Goal: Obtain resource: Download file/media

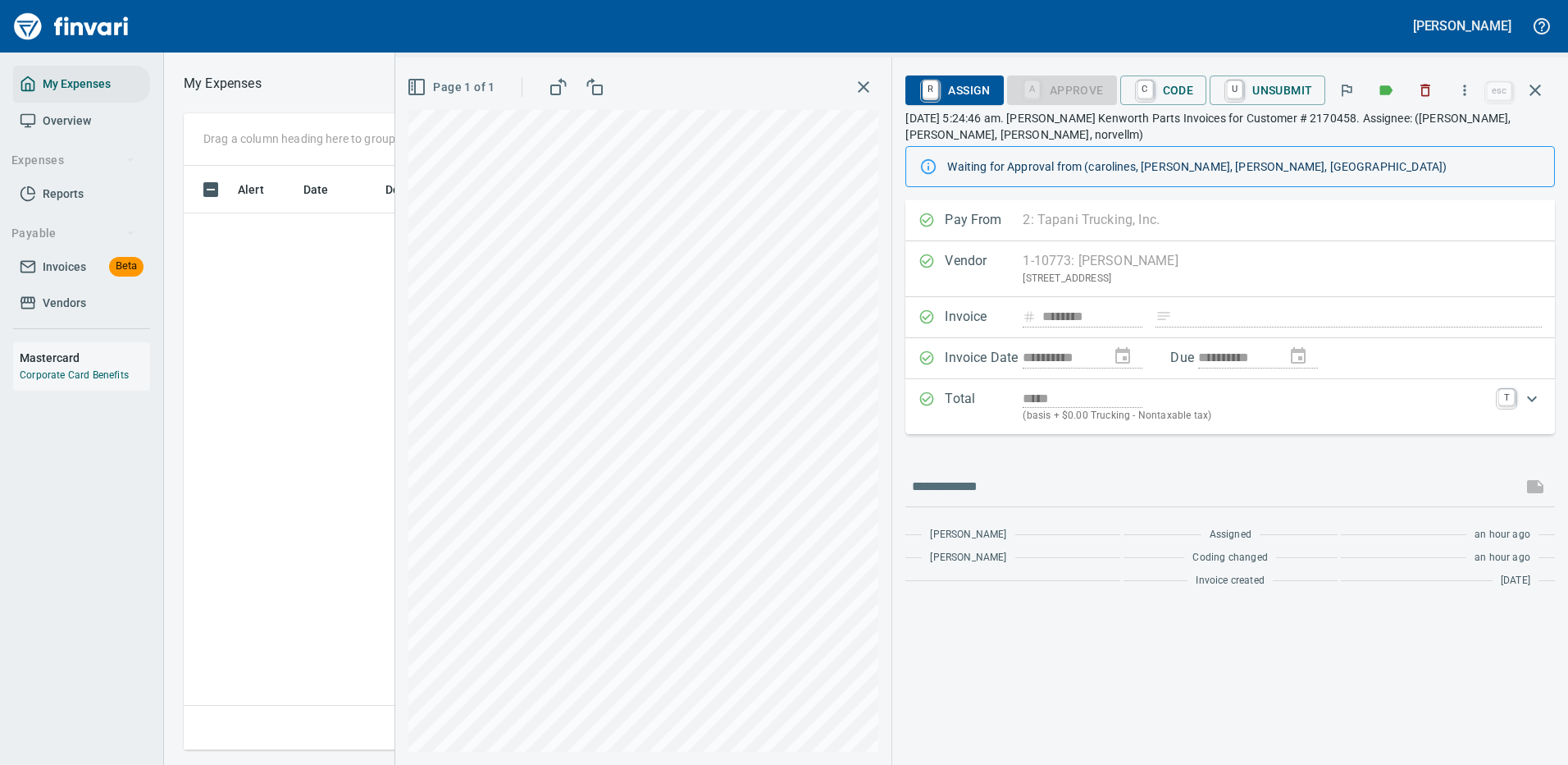
scroll to position [560, 931]
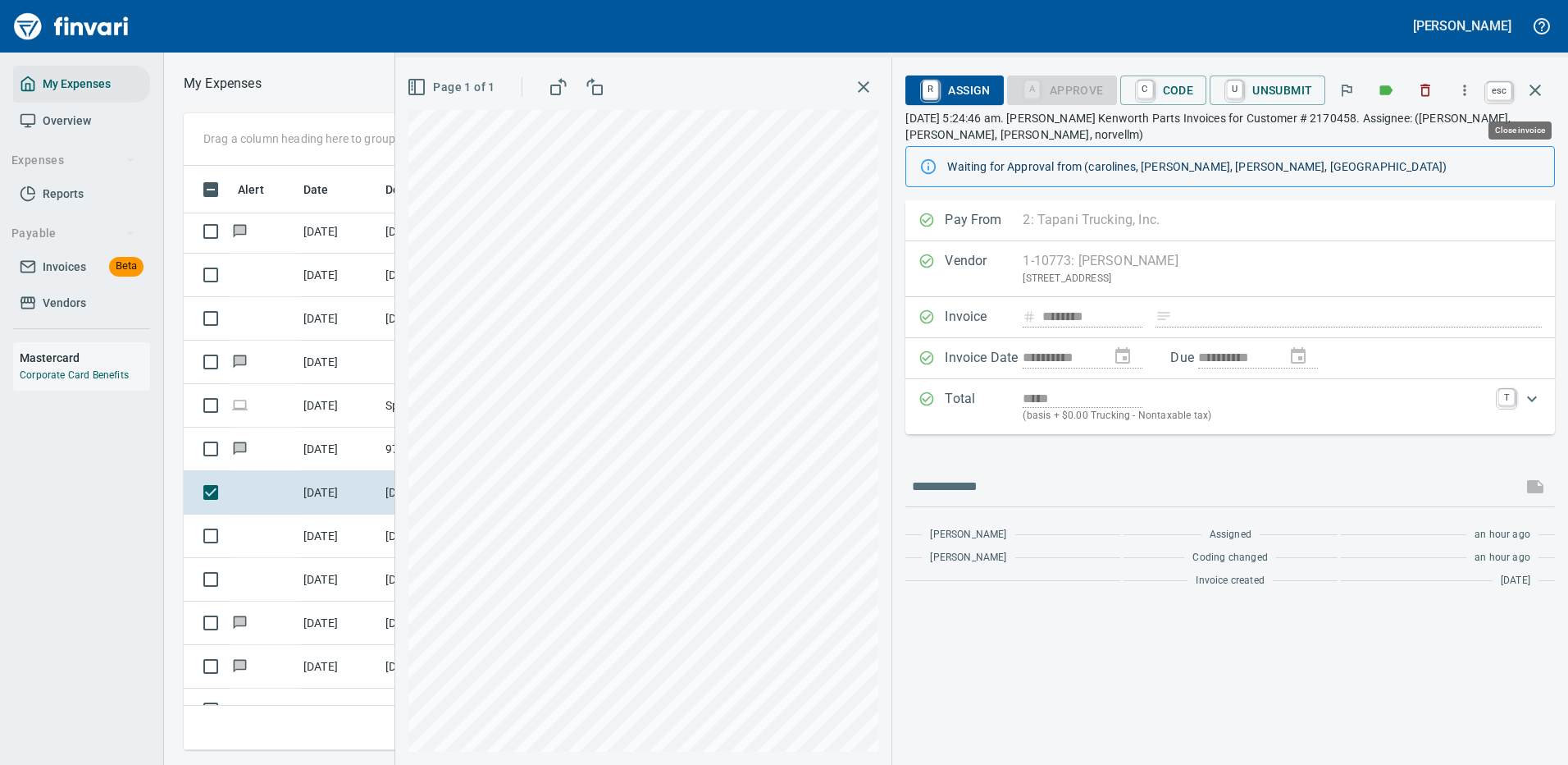
click at [1533, 88] on icon "button" at bounding box center [1535, 90] width 20 height 20
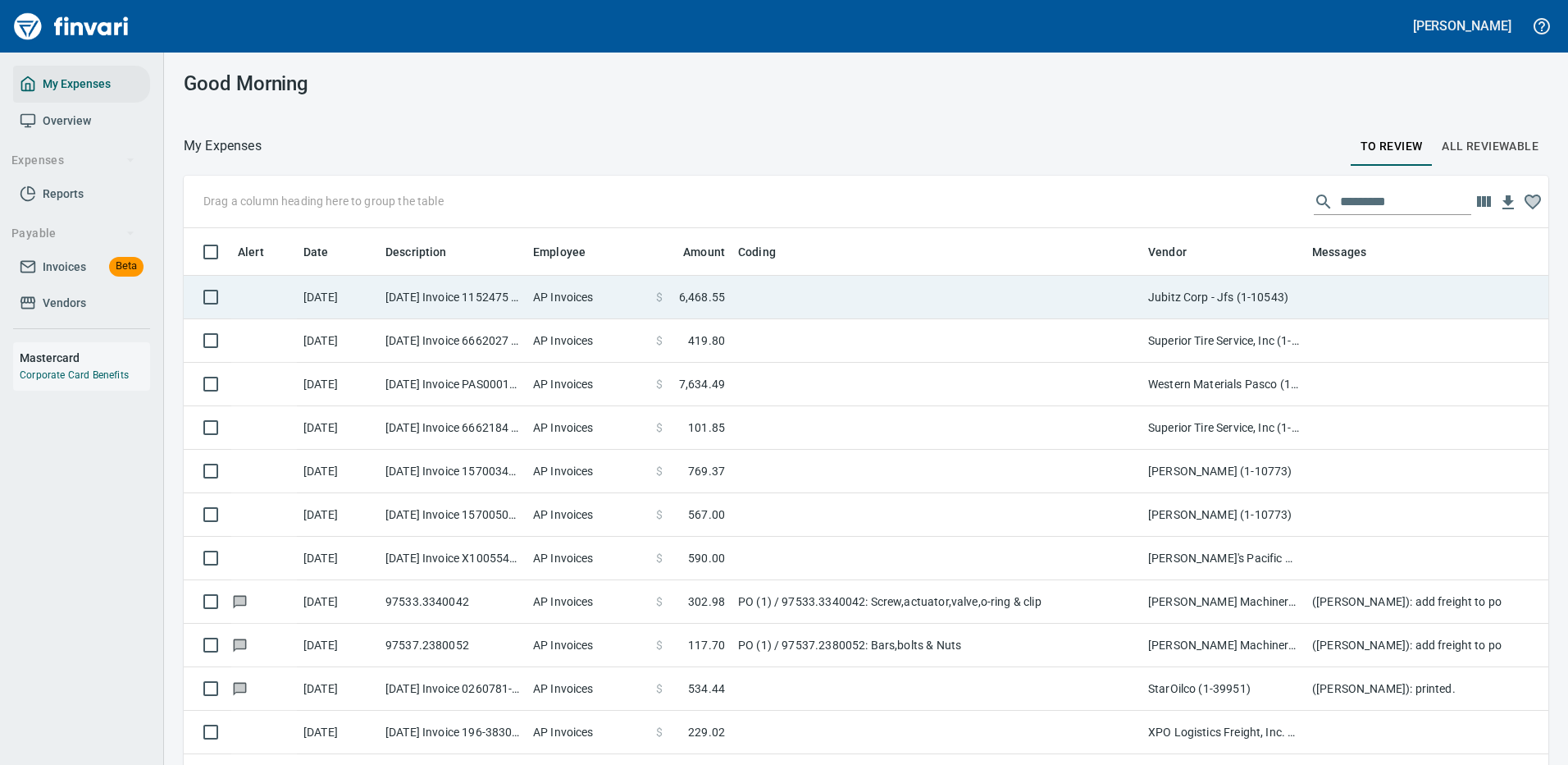
click at [952, 285] on td at bounding box center [936, 298] width 410 height 44
click at [952, 319] on td at bounding box center [936, 341] width 410 height 44
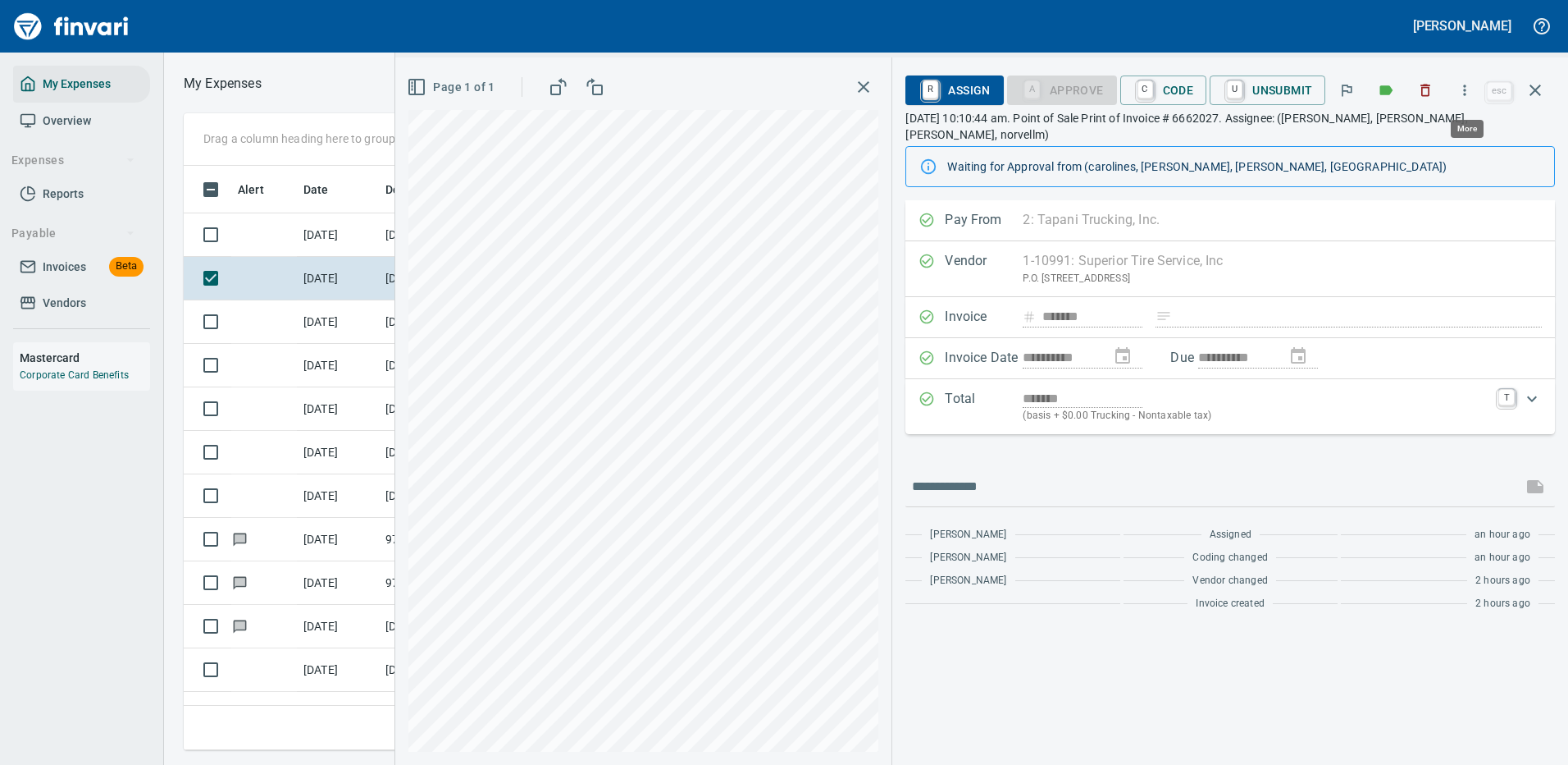
scroll to position [560, 931]
click at [1470, 82] on icon "button" at bounding box center [1465, 89] width 16 height 16
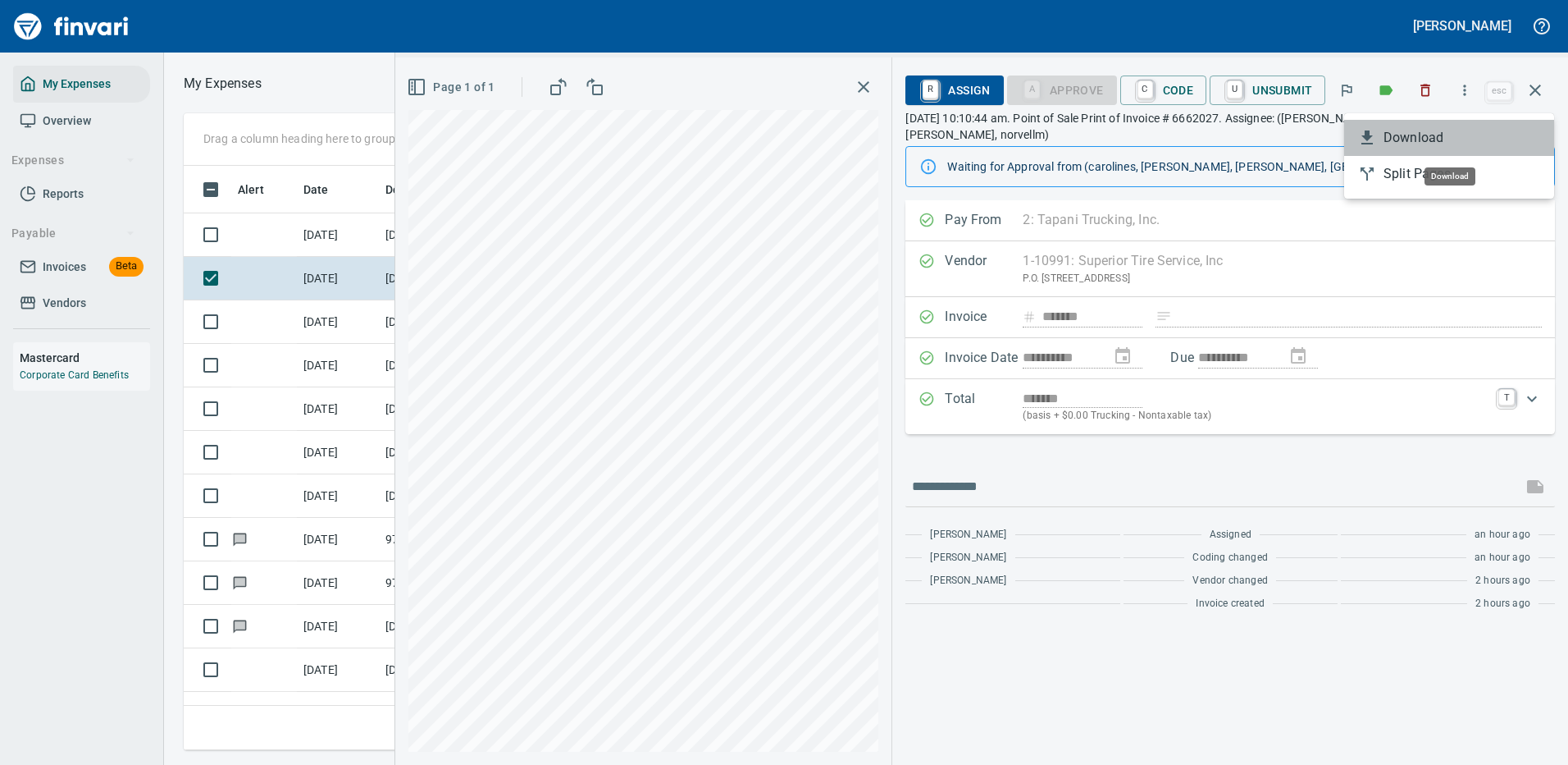
click at [1412, 131] on span "Download" at bounding box center [1463, 138] width 157 height 20
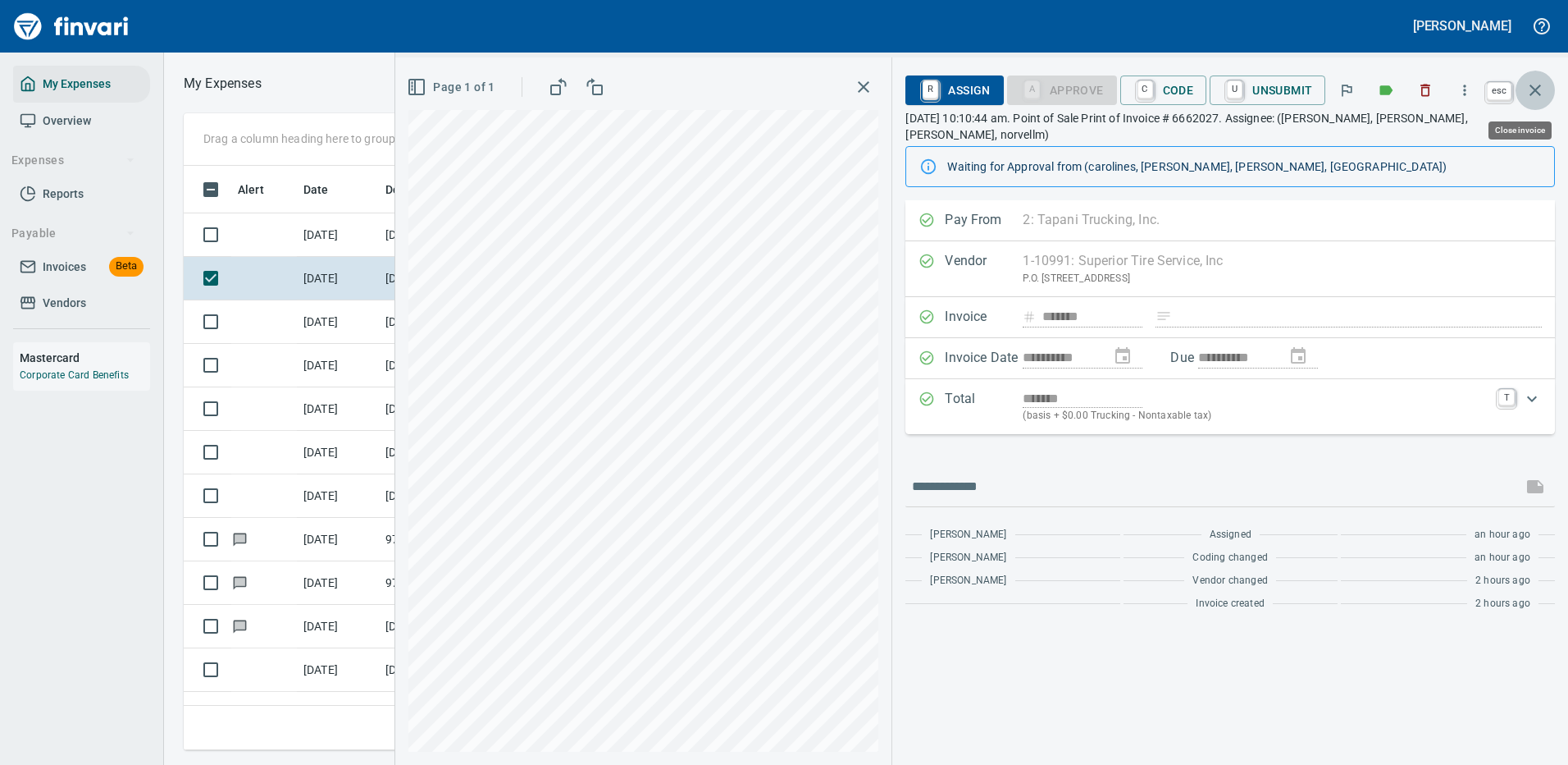
click at [1537, 84] on icon "button" at bounding box center [1535, 90] width 20 height 20
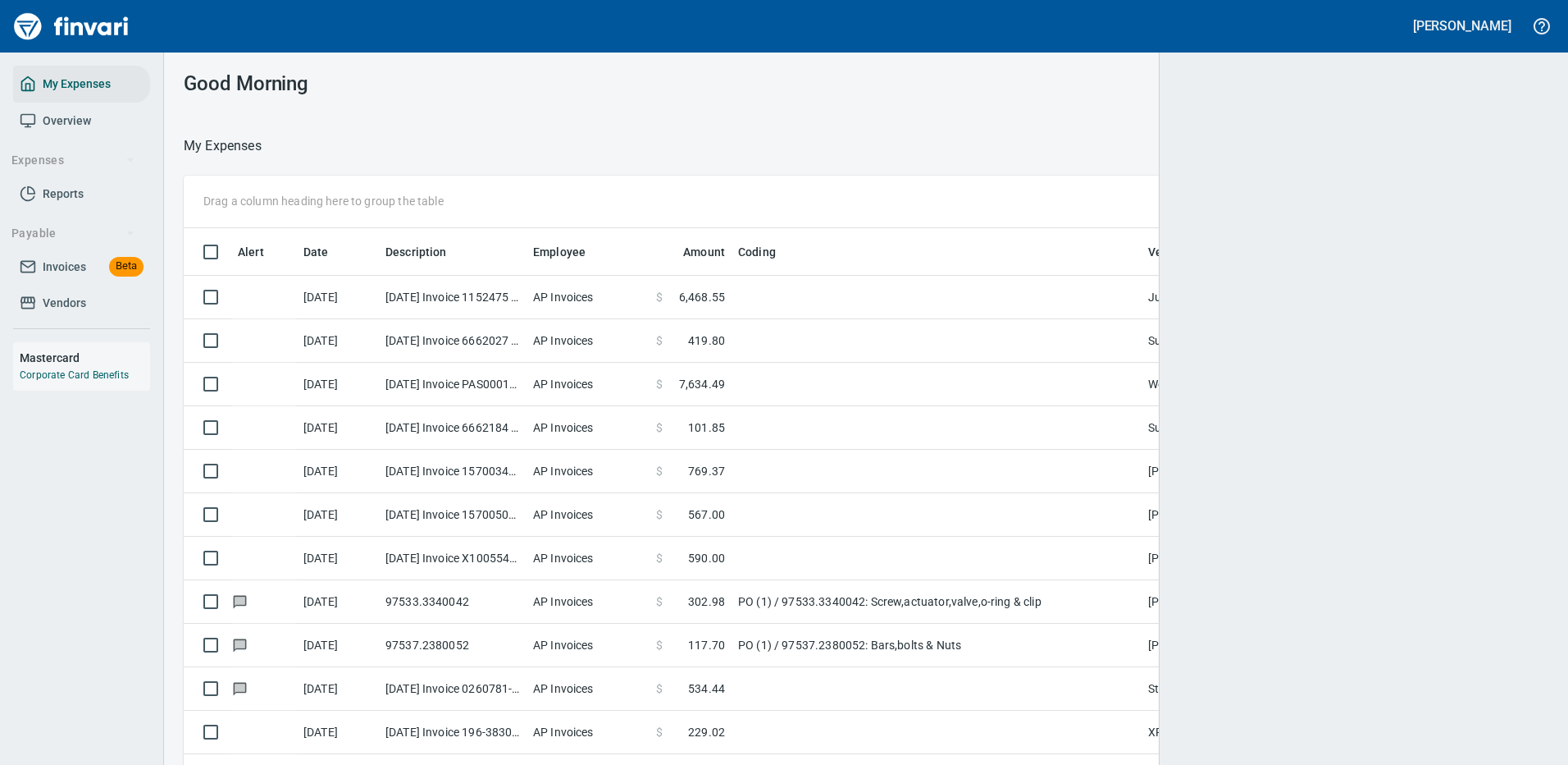
scroll to position [2, 2]
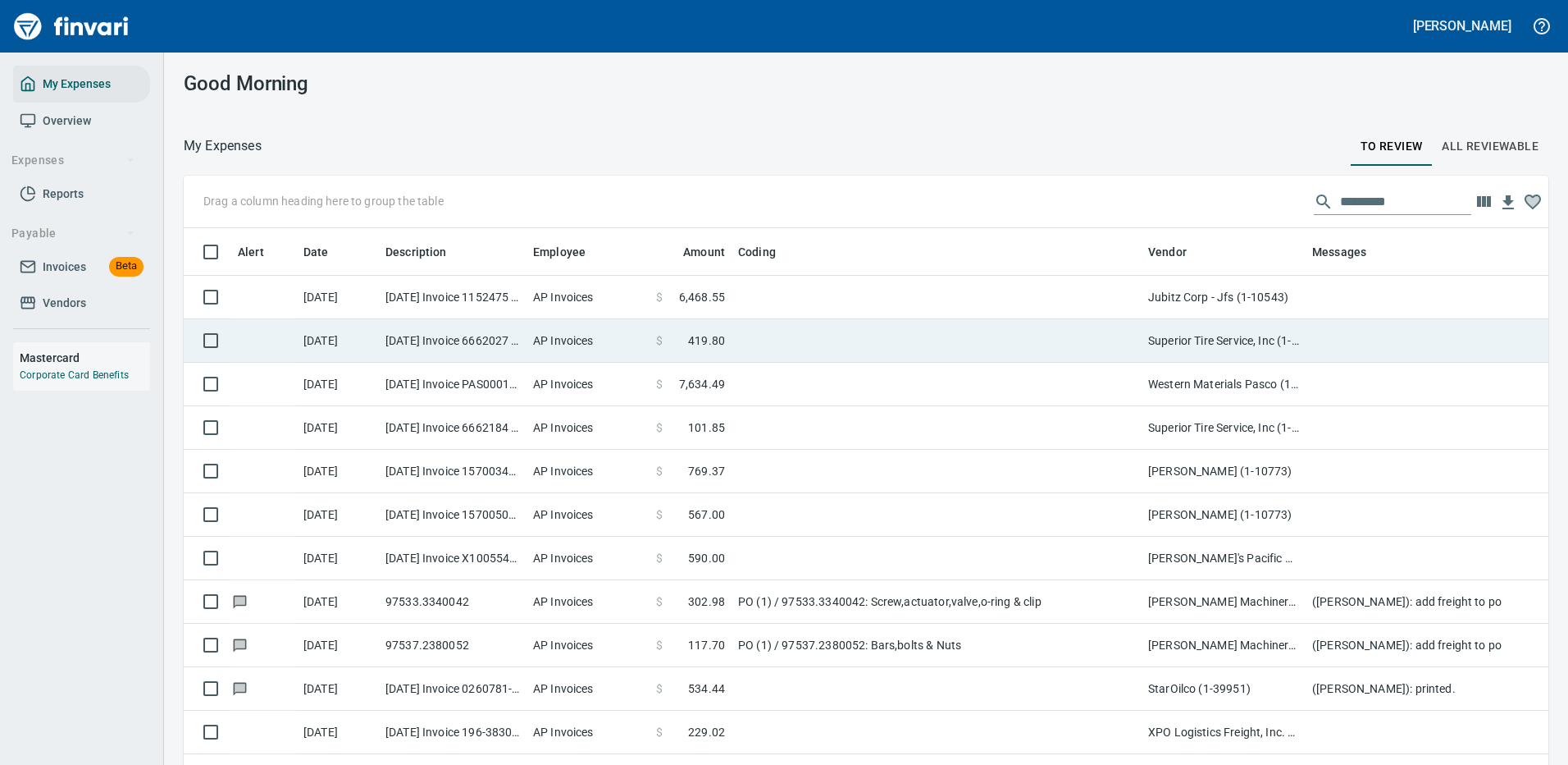
click at [1228, 290] on td "Jubitz Corp - Jfs (1-10543)" at bounding box center [1224, 298] width 164 height 44
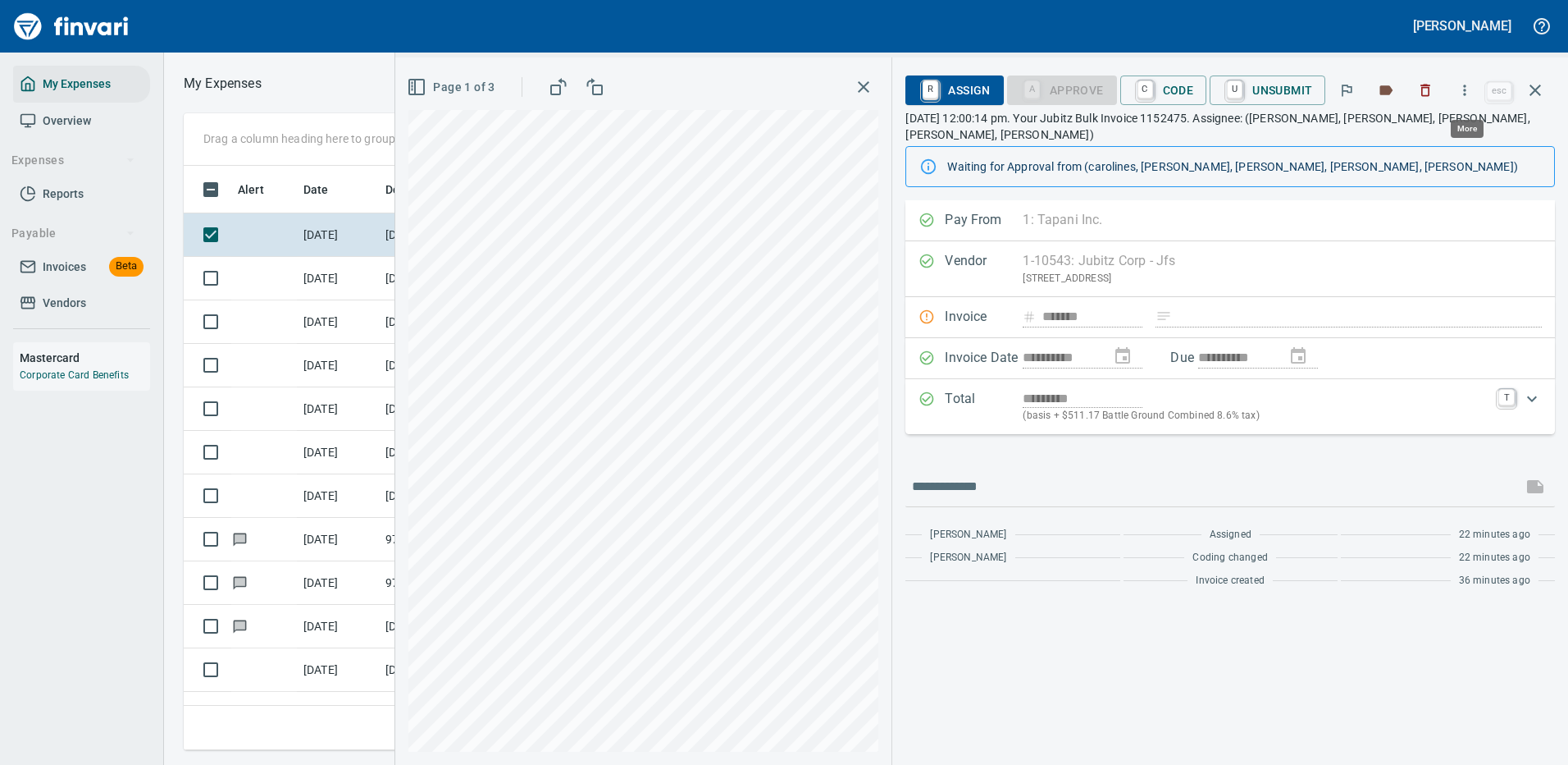
scroll to position [560, 931]
click at [1467, 86] on icon "button" at bounding box center [1465, 89] width 3 height 10
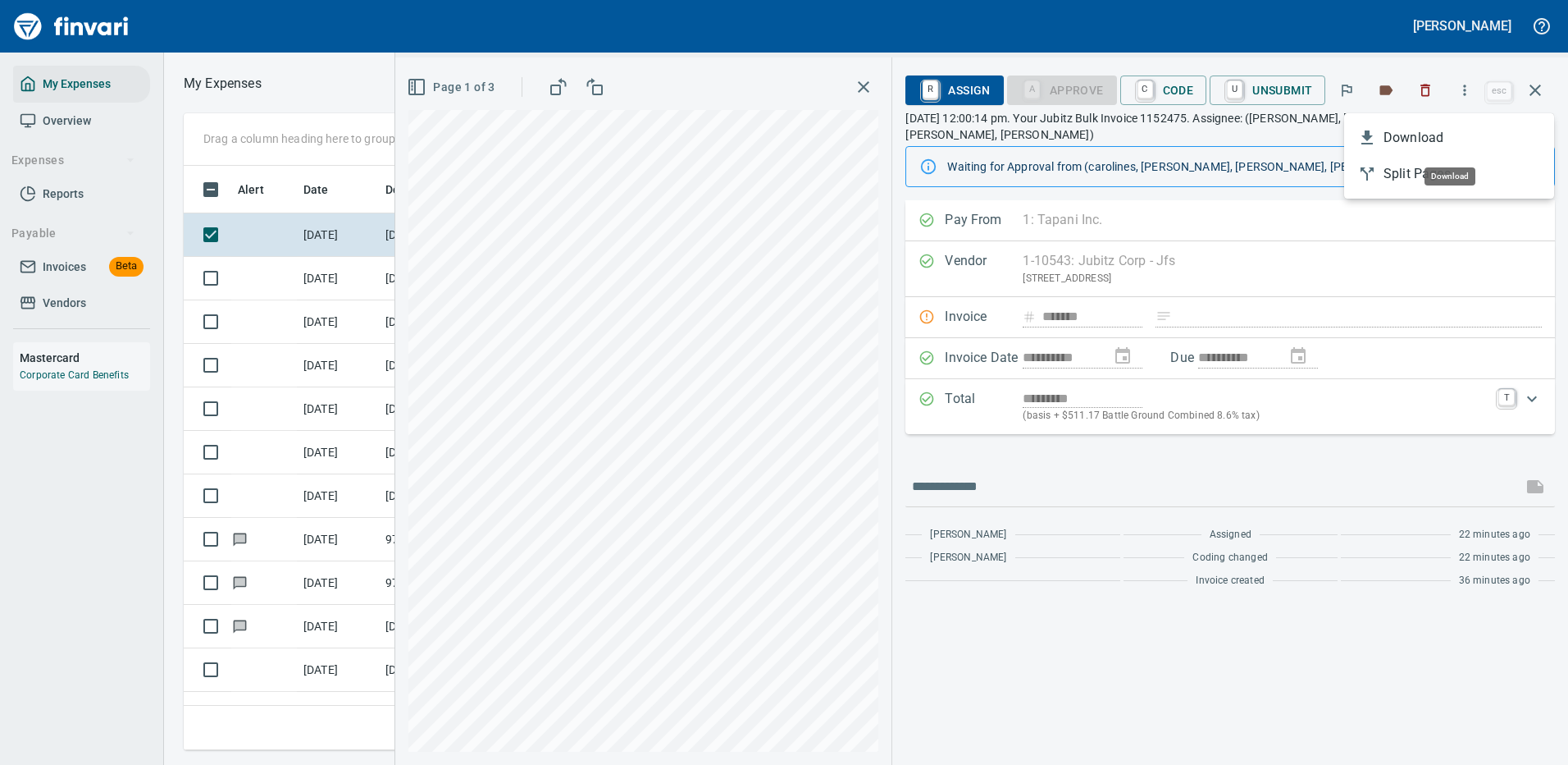
click at [1398, 130] on span "Download" at bounding box center [1463, 138] width 157 height 20
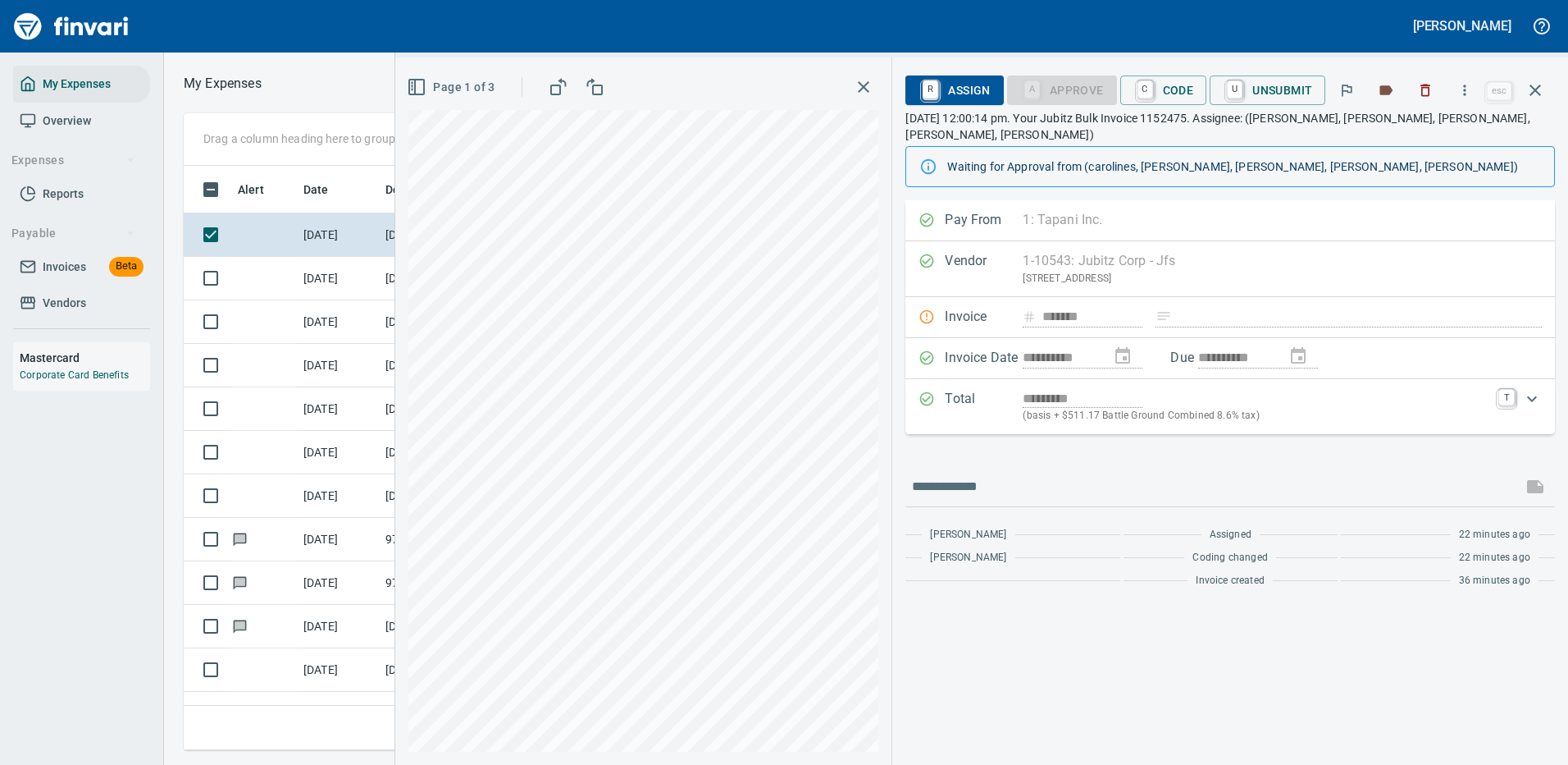
click at [1006, 467] on div at bounding box center [1230, 487] width 650 height 40
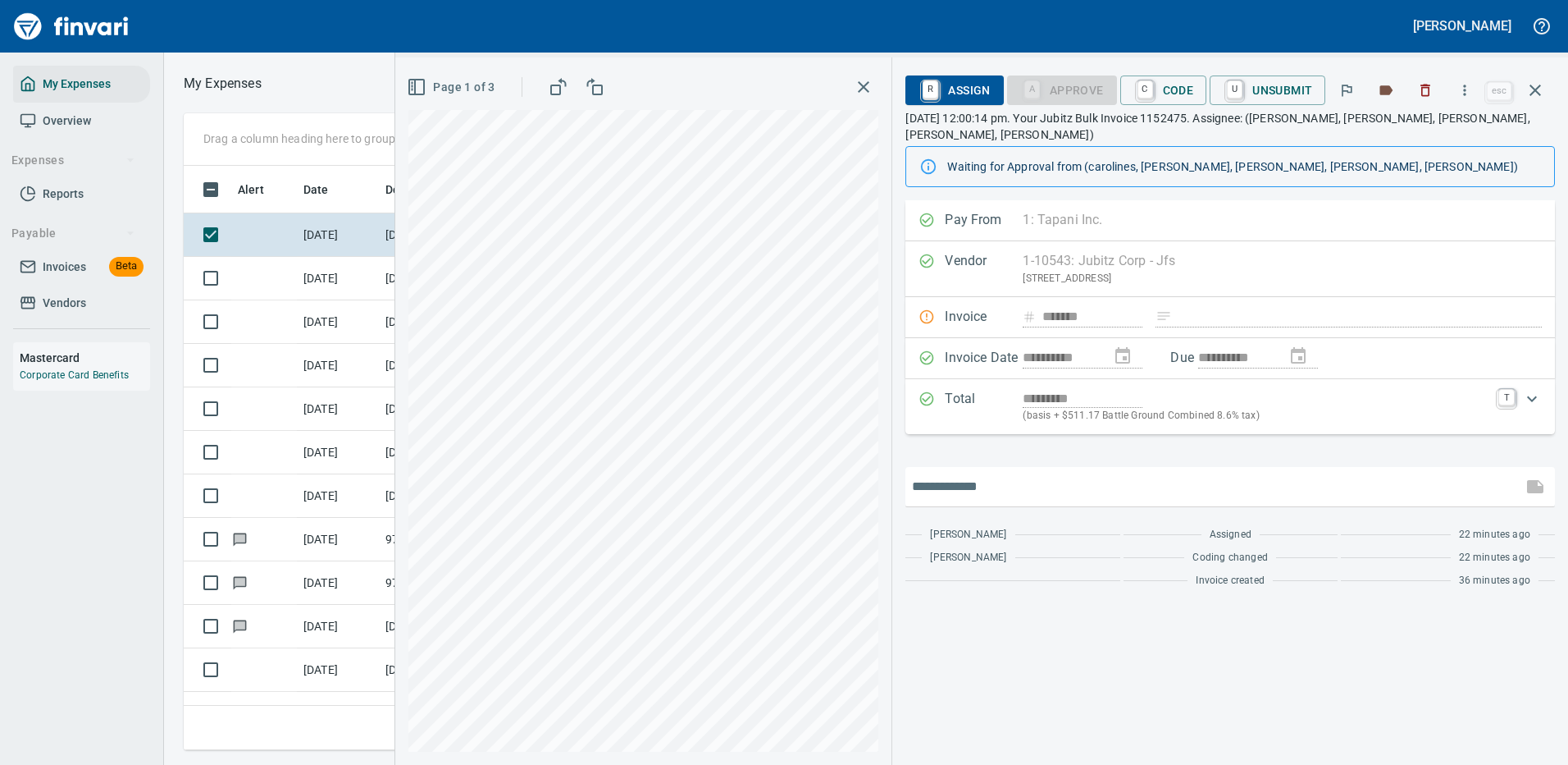
click at [1007, 475] on input "text" at bounding box center [1214, 487] width 603 height 27
type input "*******"
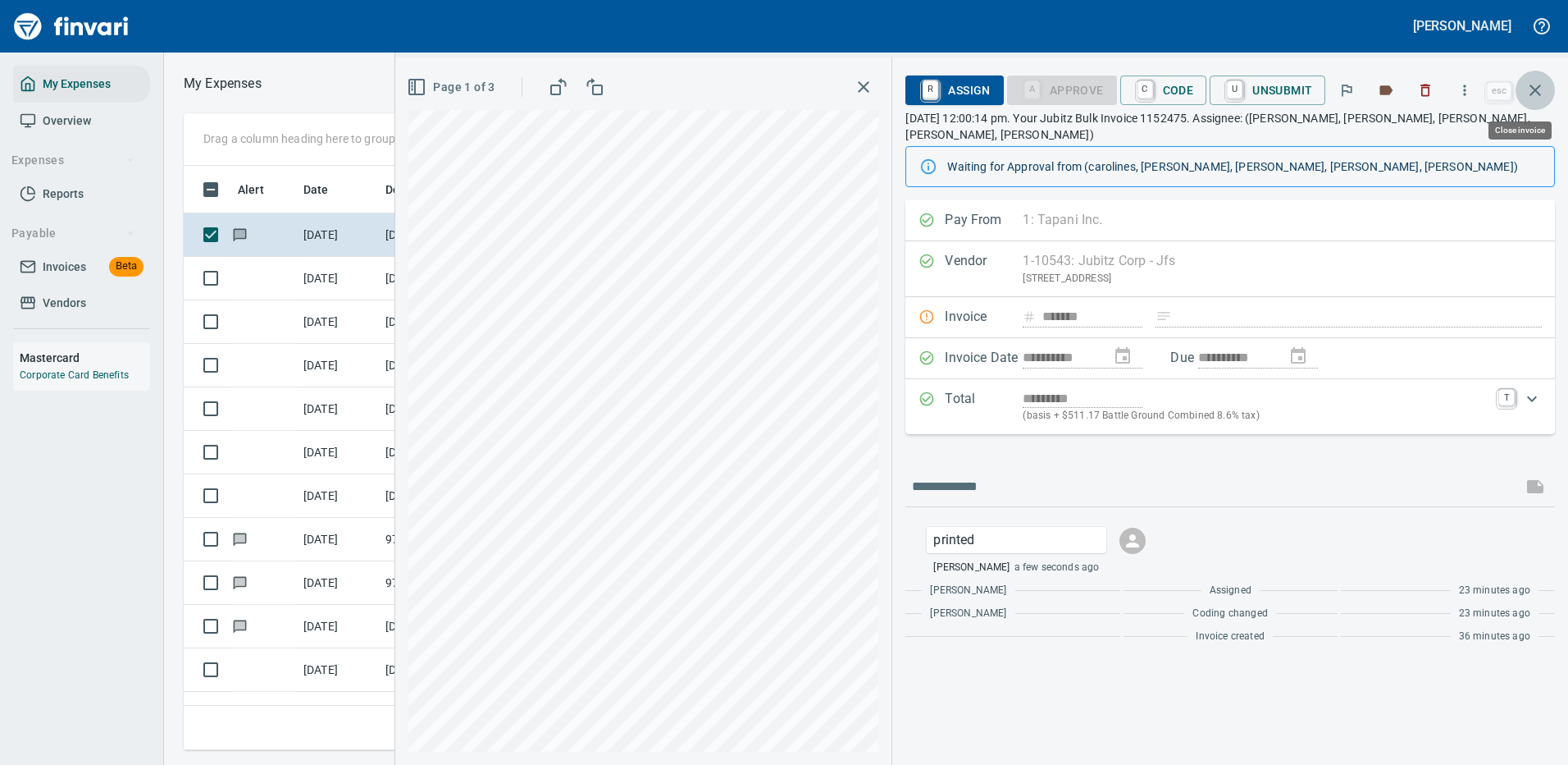
click at [1534, 90] on icon "button" at bounding box center [1535, 90] width 20 height 20
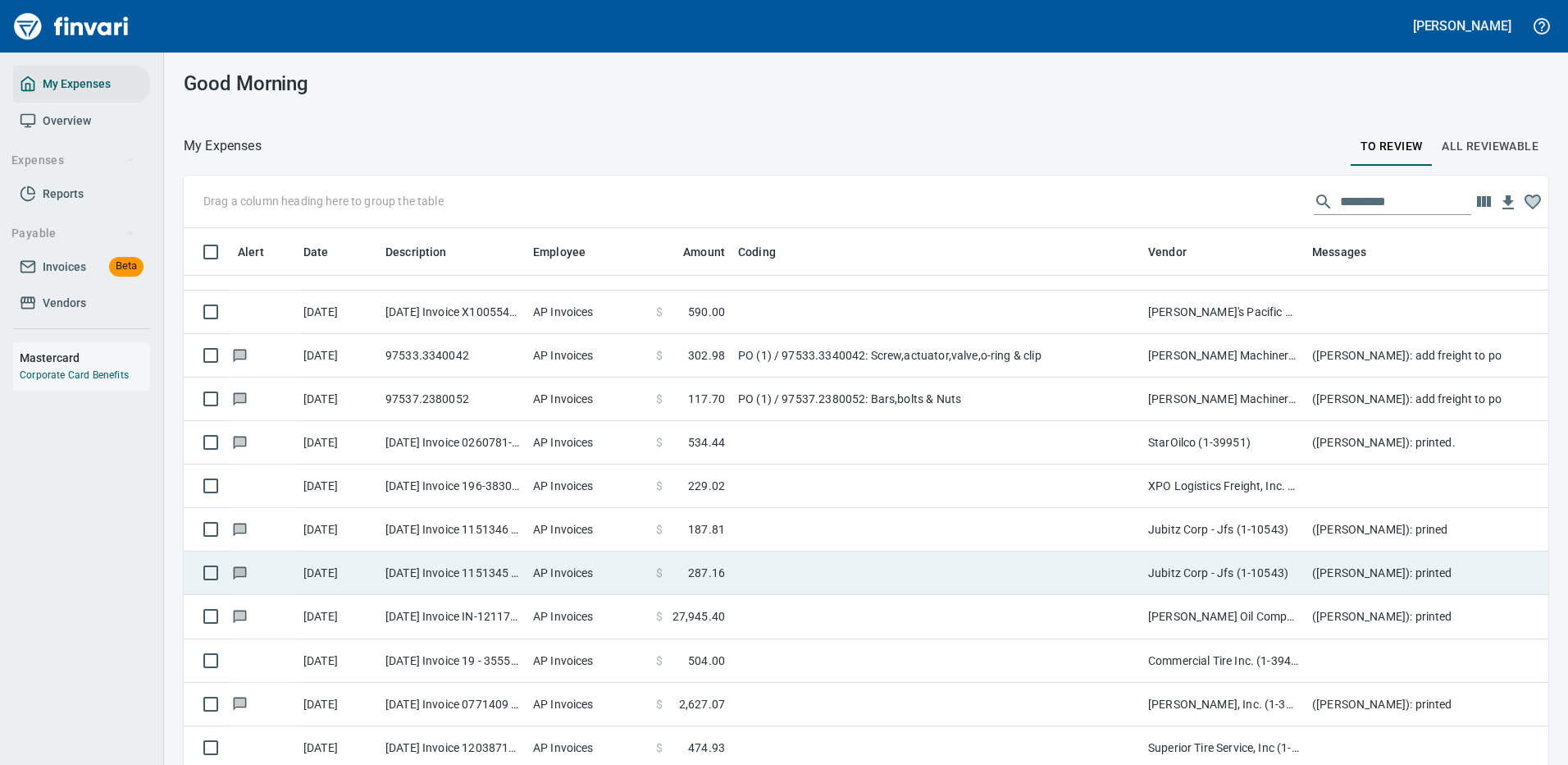
scroll to position [328, 0]
